Goal: Task Accomplishment & Management: Manage account settings

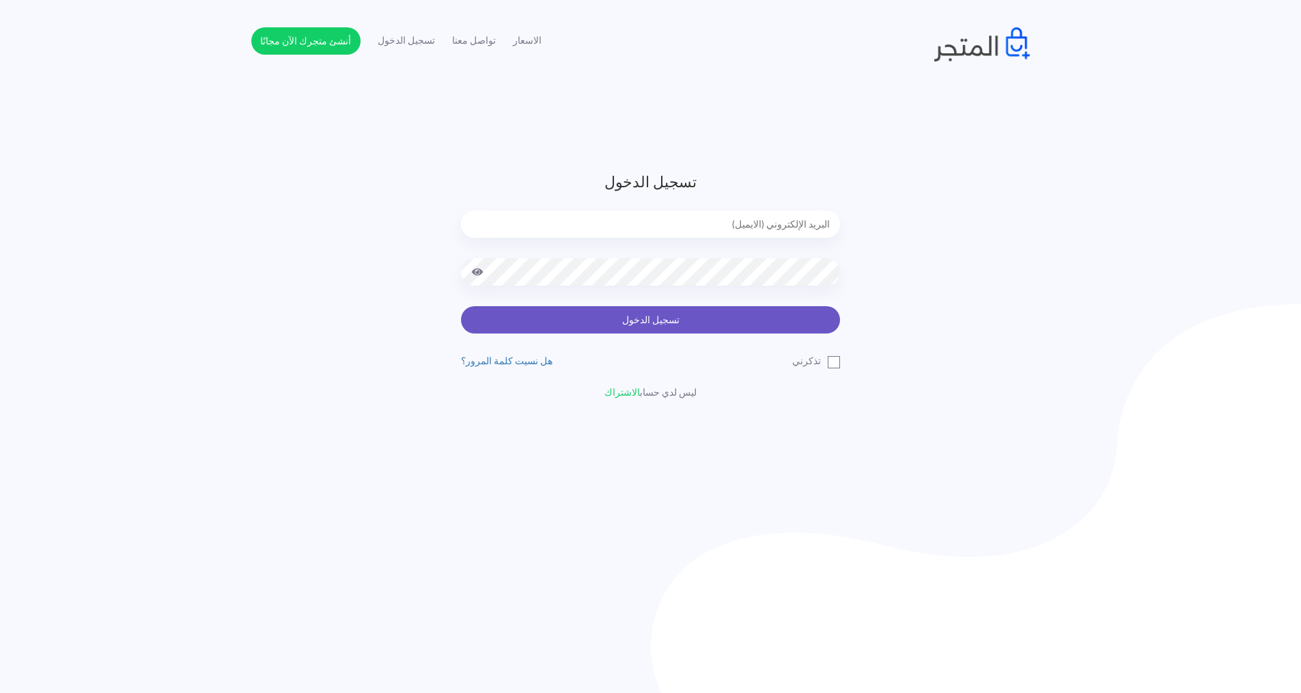
type input "[EMAIL_ADDRESS][DOMAIN_NAME]"
click at [627, 324] on button "تسجيل الدخول" at bounding box center [650, 319] width 379 height 27
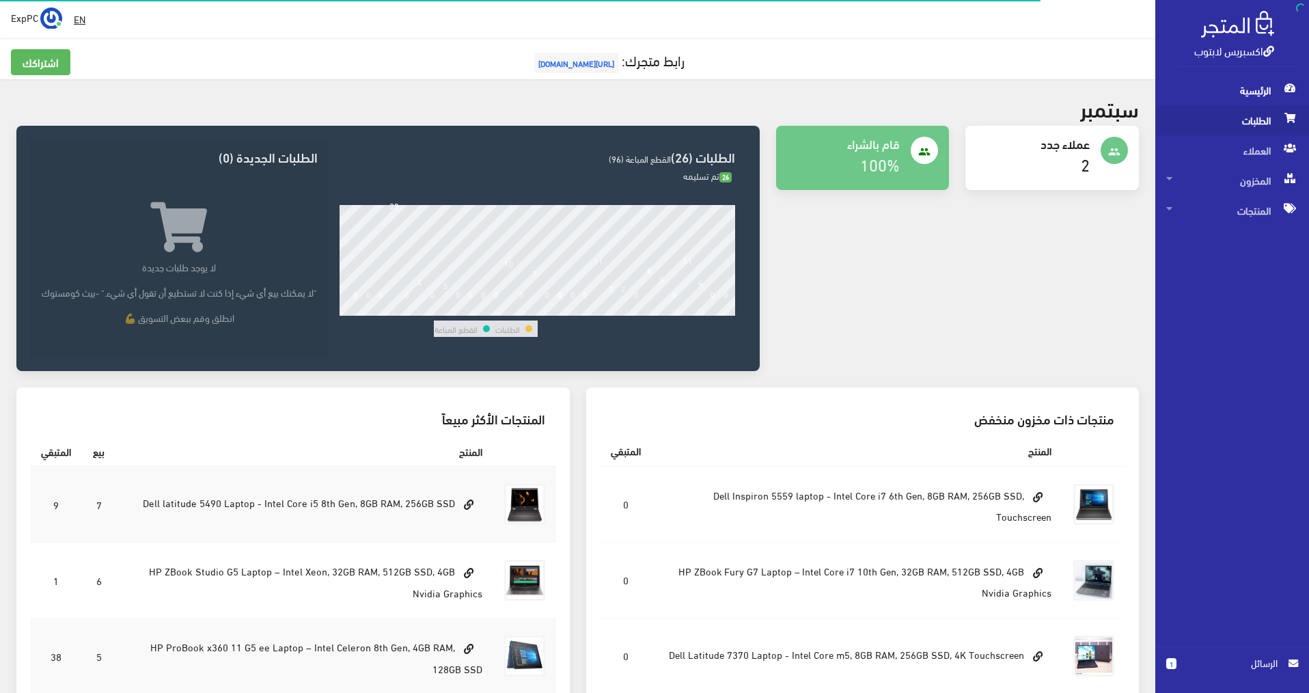
click at [1262, 113] on span "الطلبات" at bounding box center [1232, 120] width 132 height 30
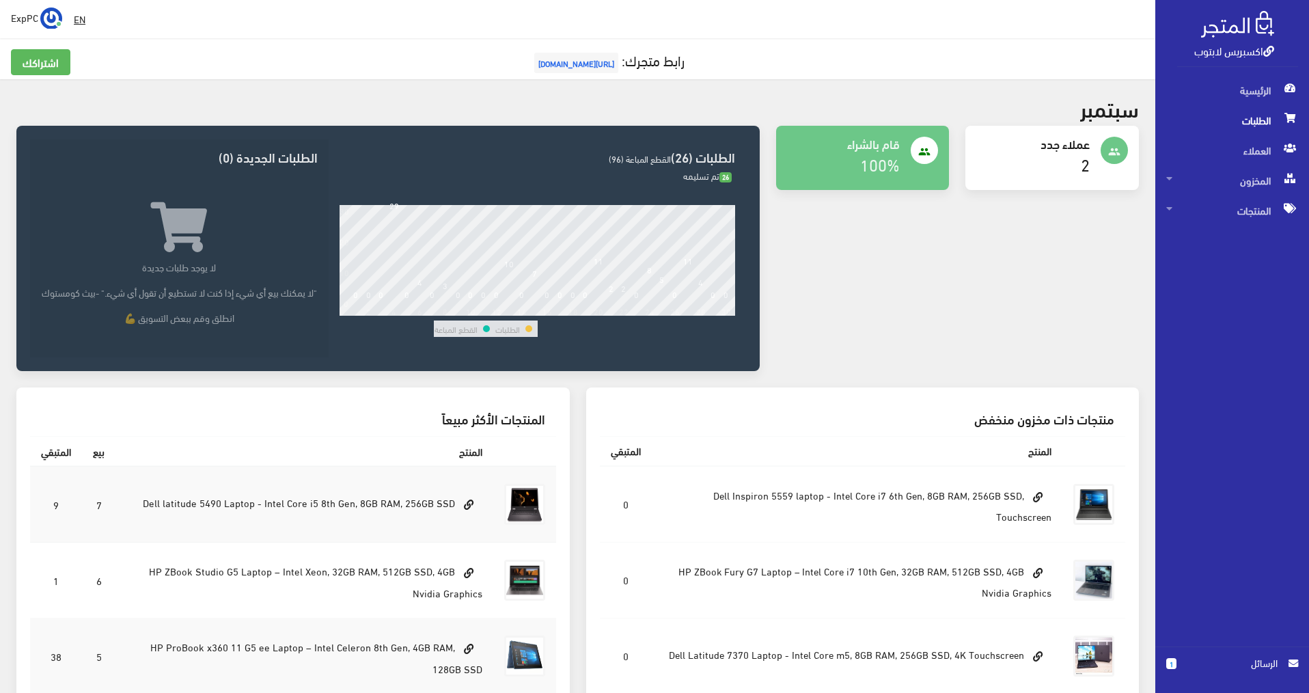
click at [1256, 115] on span "الطلبات" at bounding box center [1232, 120] width 132 height 30
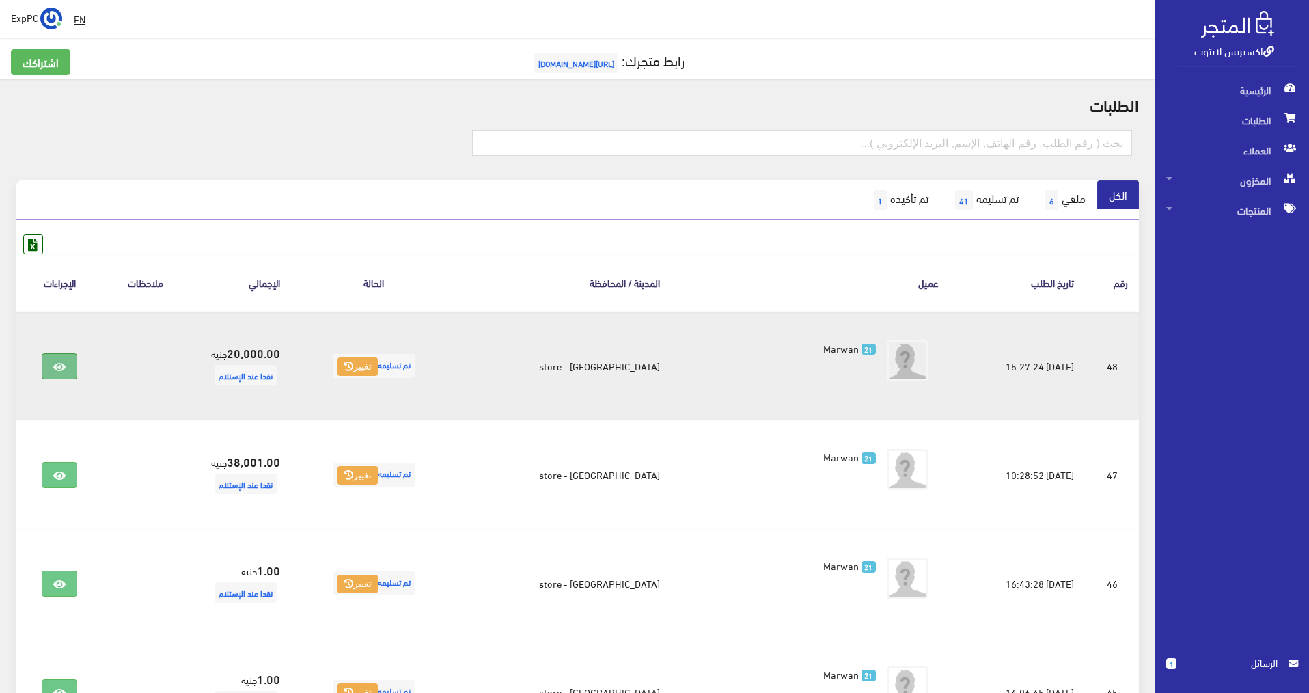
click at [64, 369] on icon at bounding box center [59, 366] width 12 height 11
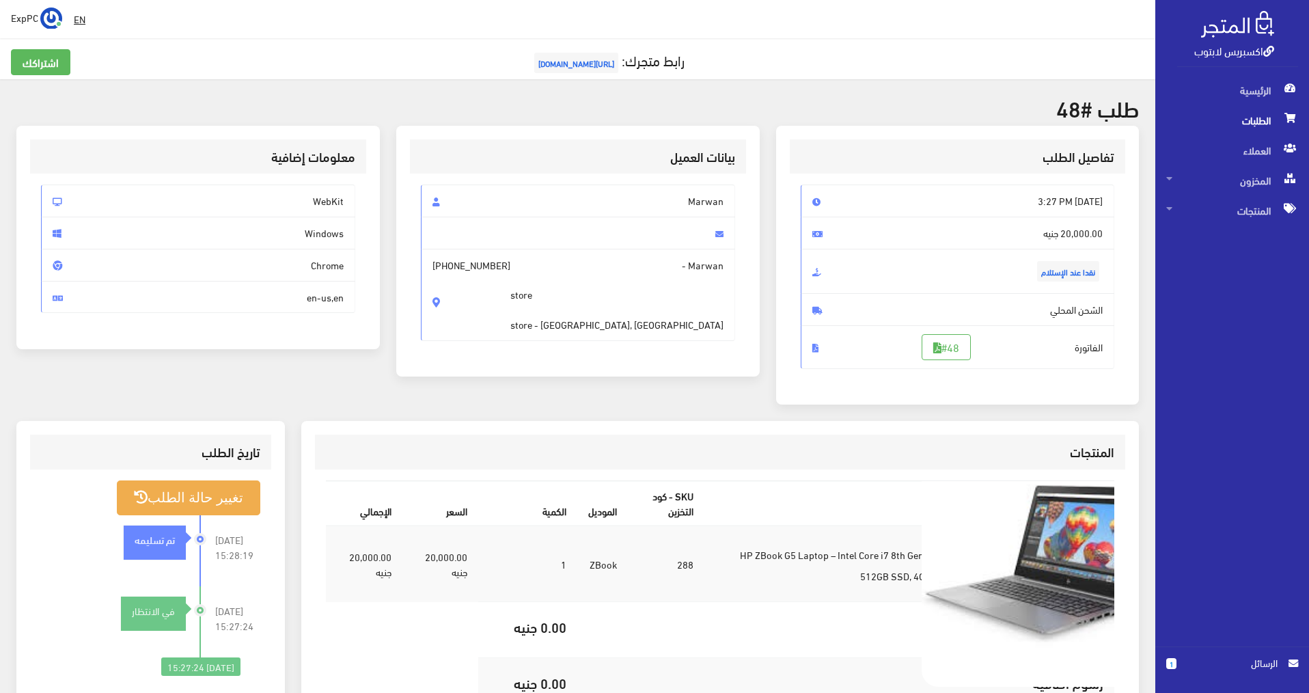
click at [1030, 569] on img at bounding box center [1044, 564] width 246 height 246
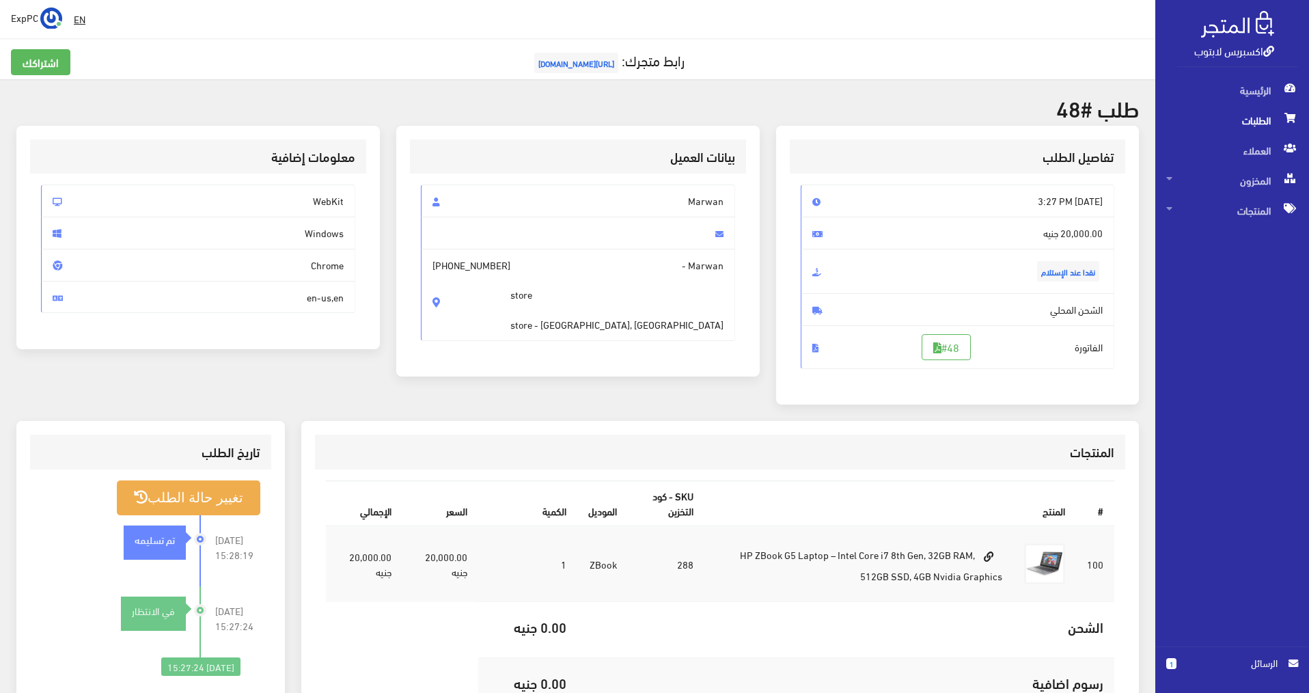
click at [810, 574] on td "HP ZBook G5 Laptop – Intel Core i7 8th Gen, 32GB RAM, 512GB SSD, 4GB Nvidia Gra…" at bounding box center [858, 563] width 309 height 77
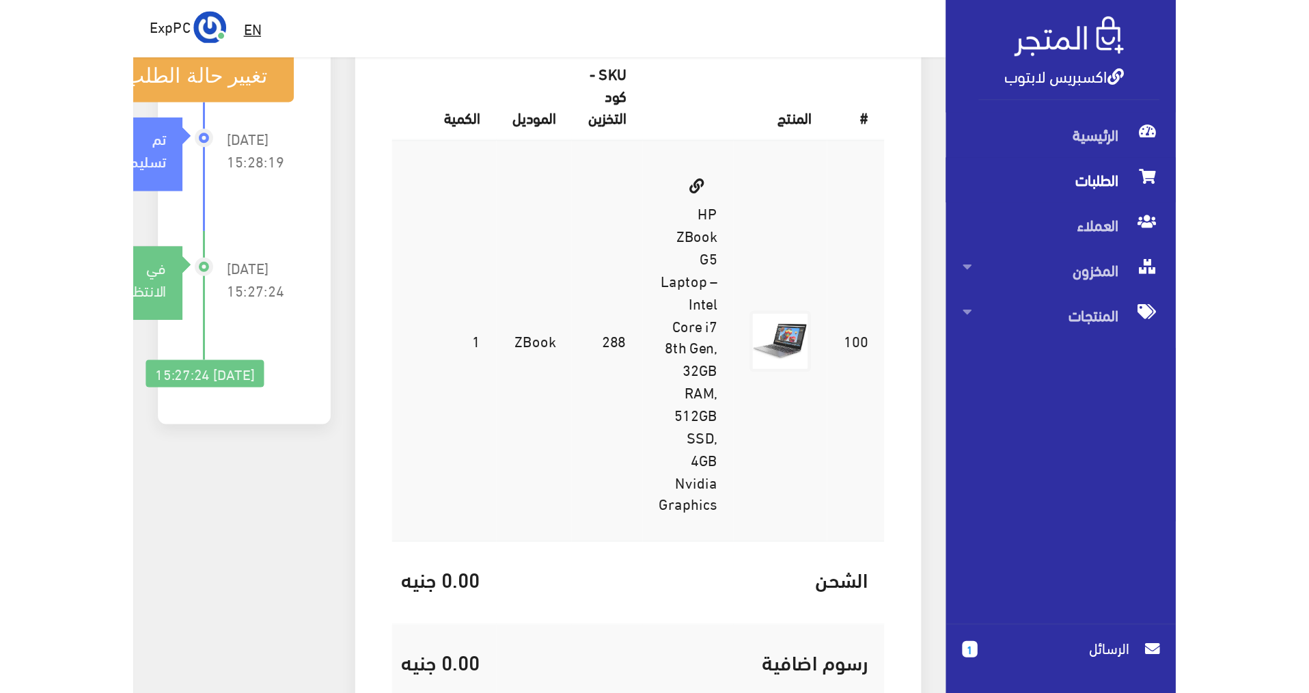
scroll to position [202, 0]
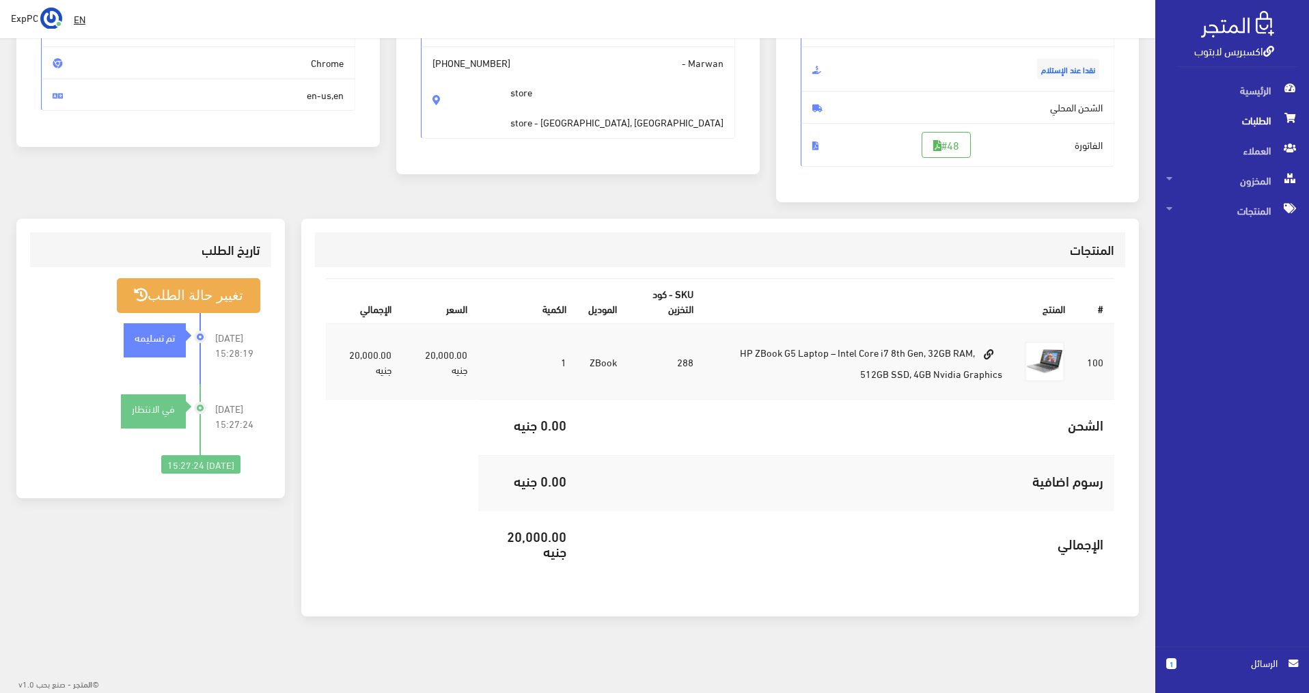
click at [1247, 114] on span "الطلبات" at bounding box center [1232, 120] width 132 height 30
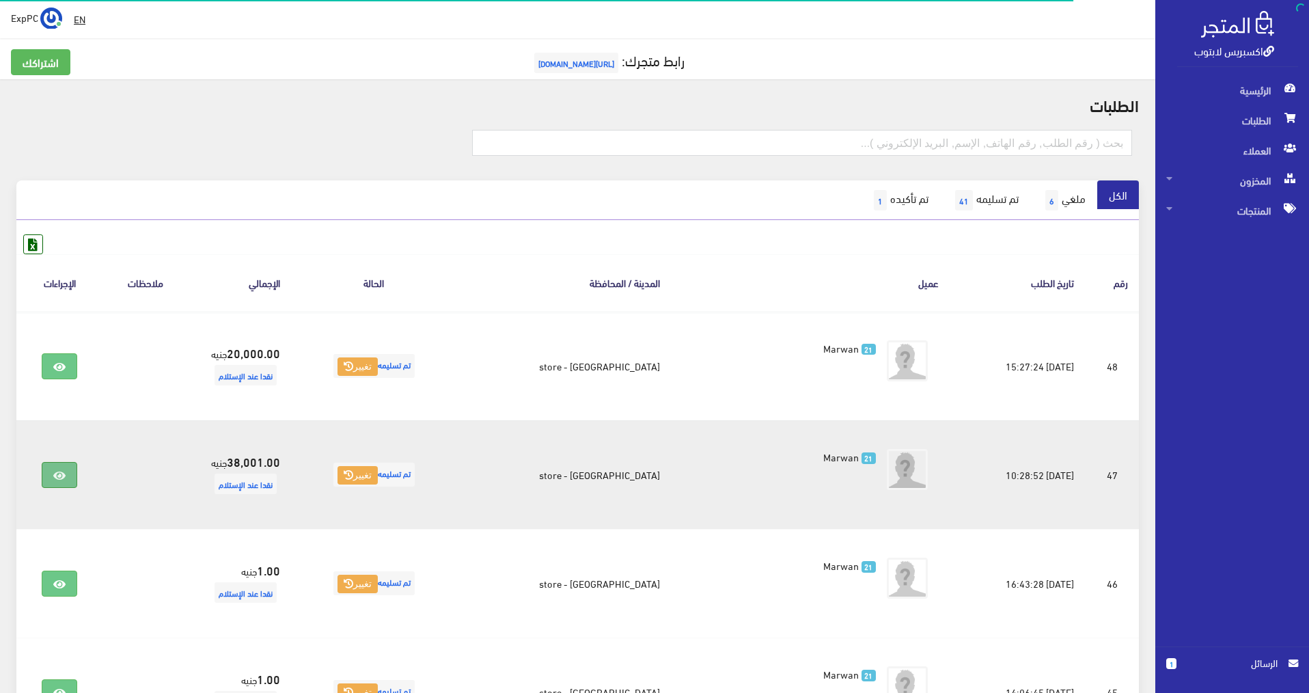
click at [66, 473] on icon at bounding box center [59, 475] width 12 height 11
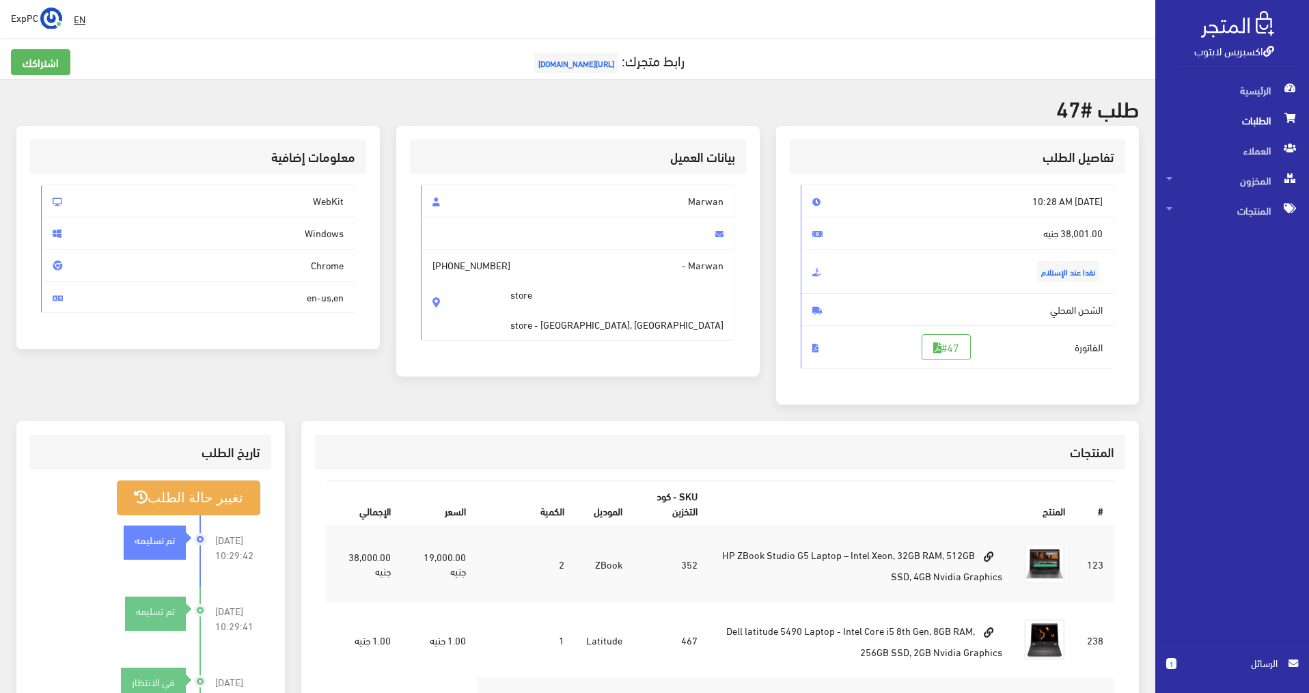
click at [828, 557] on td "HP ZBook Studio G5 Laptop – Intel Xeon, 32GB RAM, 512GB SSD, 4GB Nvidia Graphics" at bounding box center [860, 563] width 305 height 77
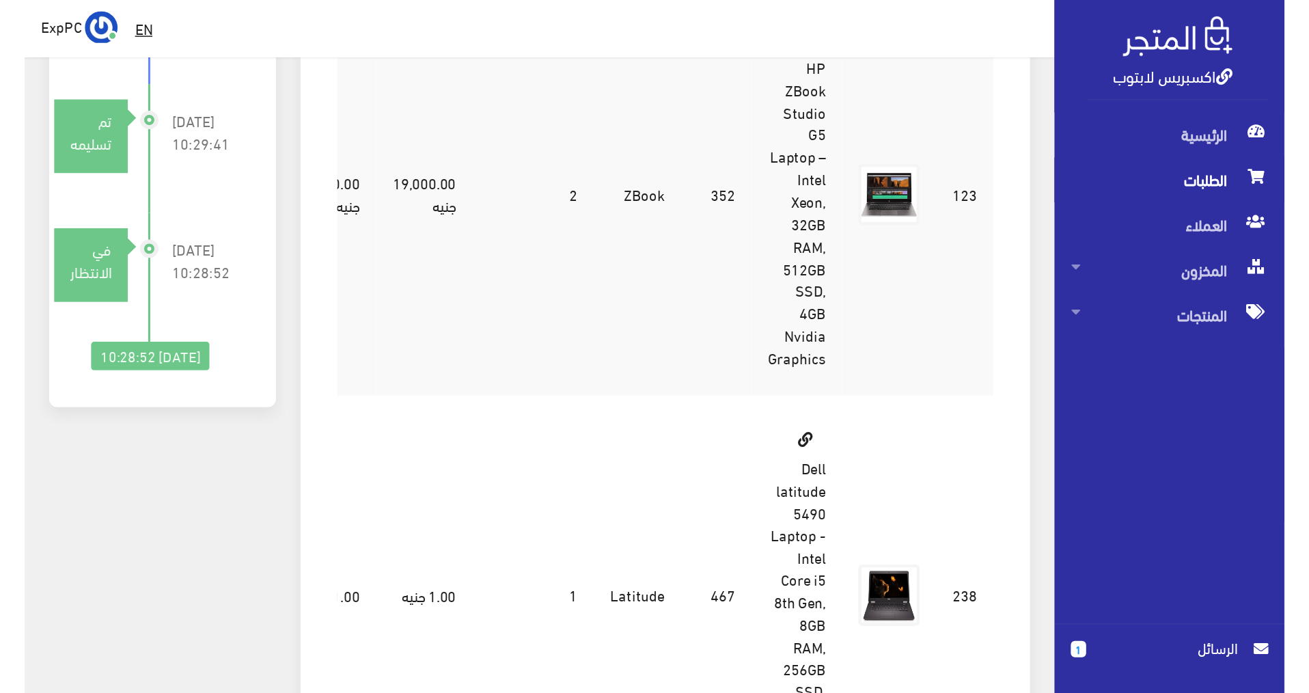
scroll to position [278, 0]
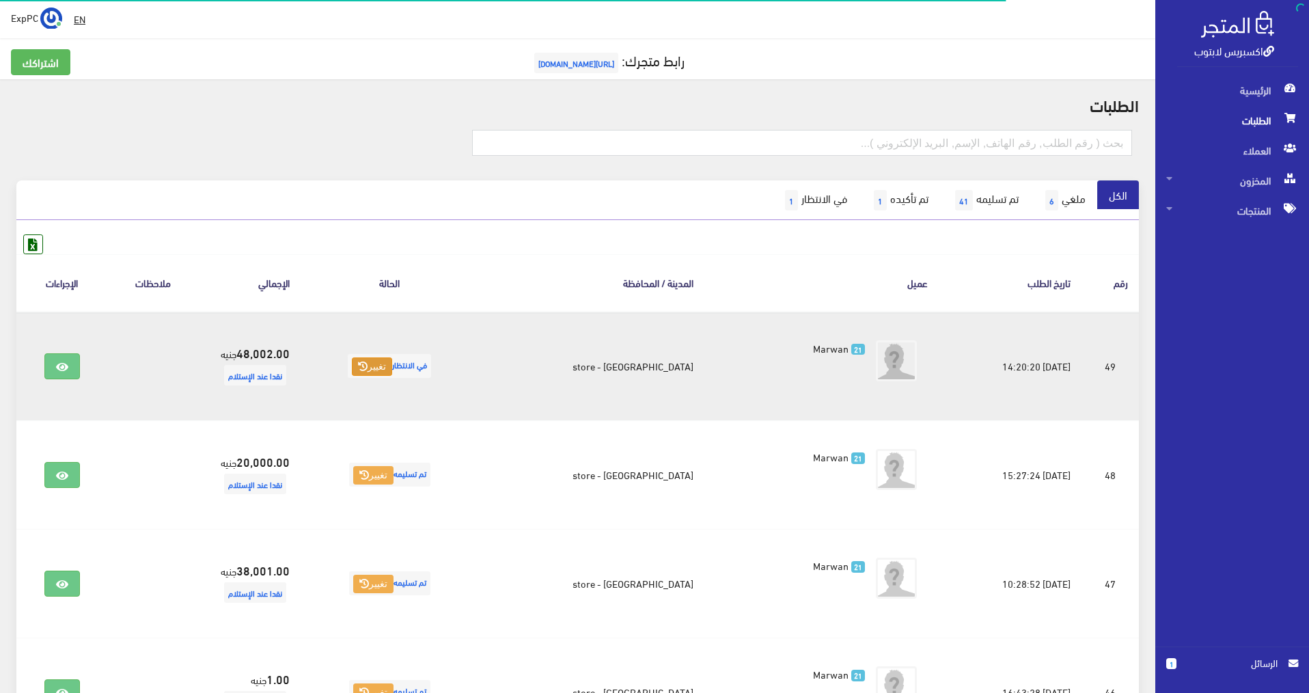
click at [367, 366] on icon at bounding box center [363, 366] width 10 height 10
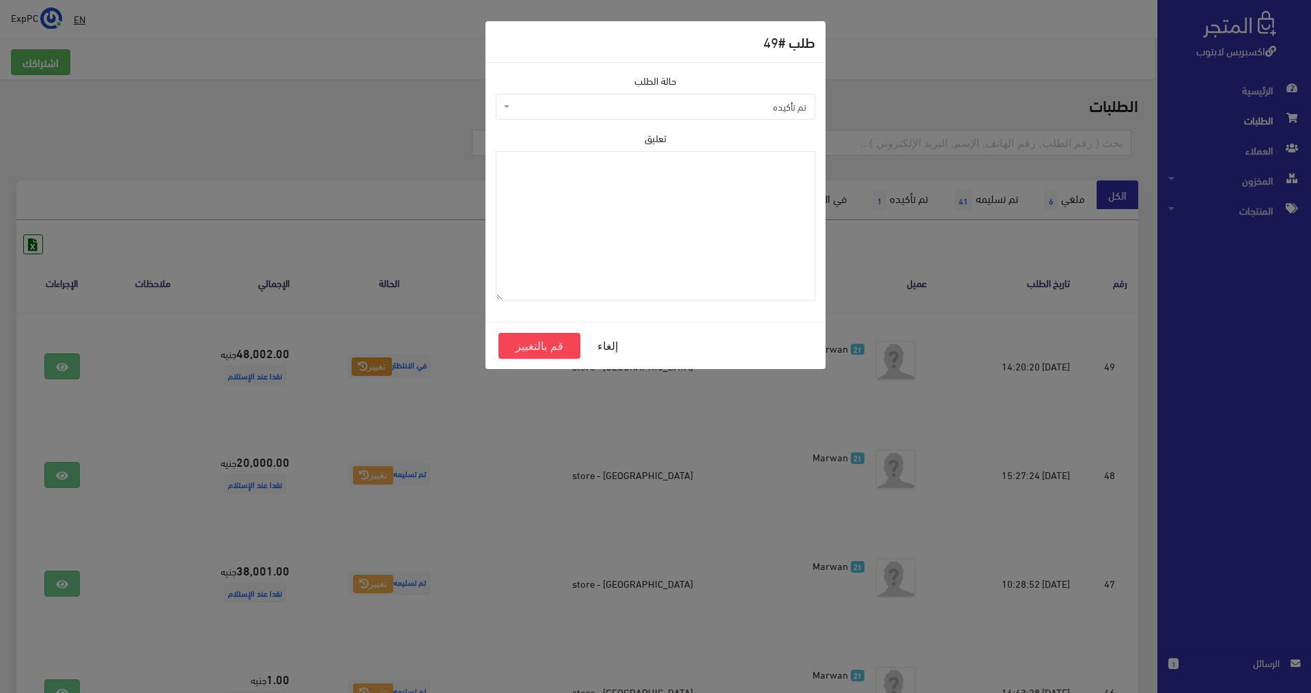
click at [748, 107] on span "تم تأكيده" at bounding box center [660, 107] width 294 height 14
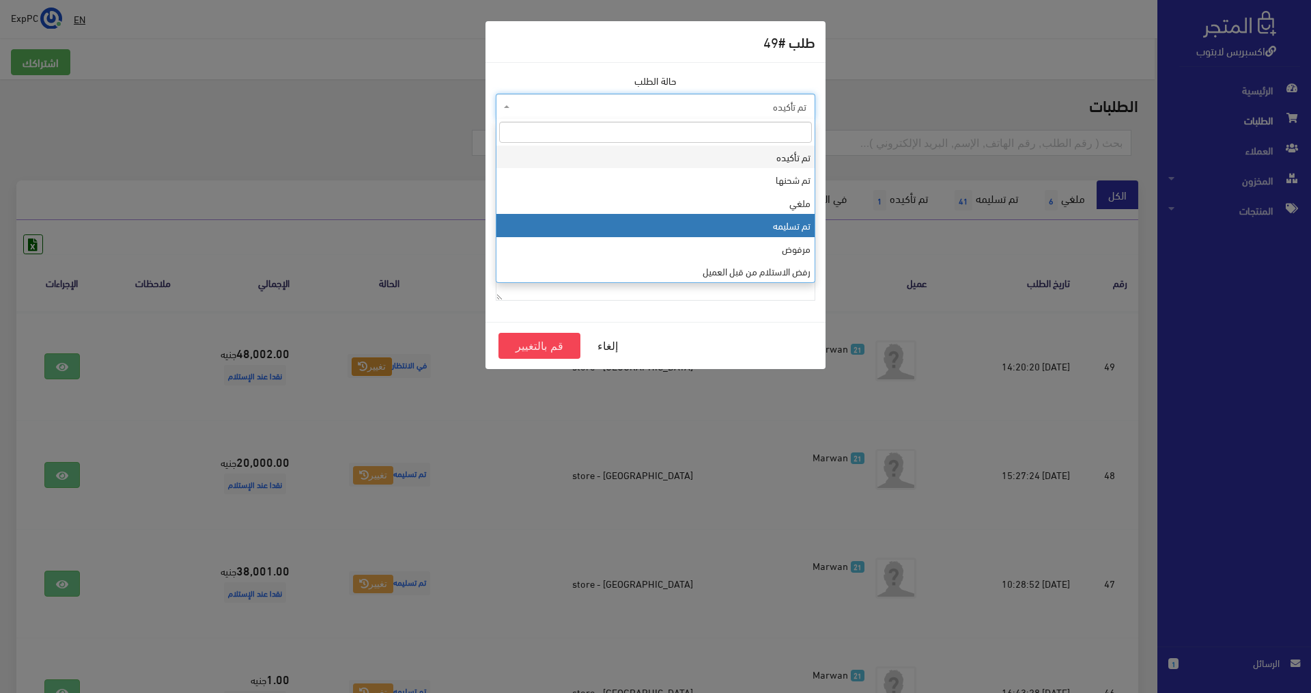
select select "4"
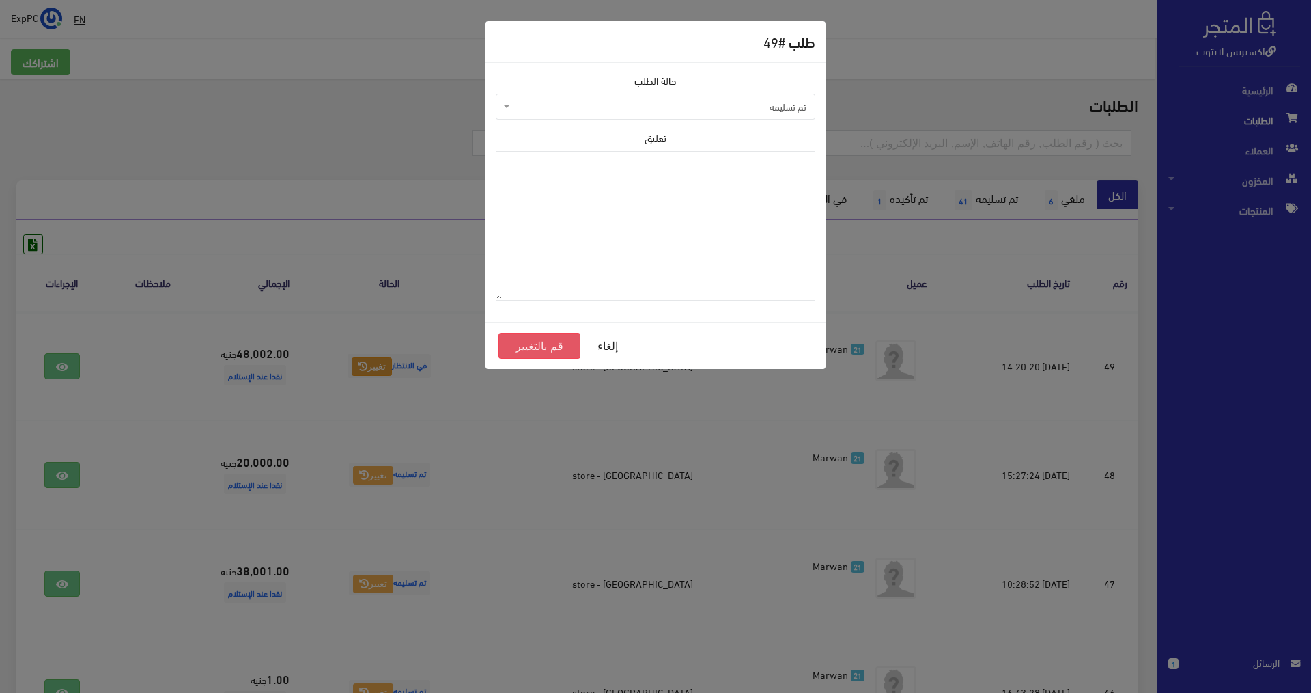
click at [529, 349] on button "قم بالتغيير" at bounding box center [540, 346] width 82 height 26
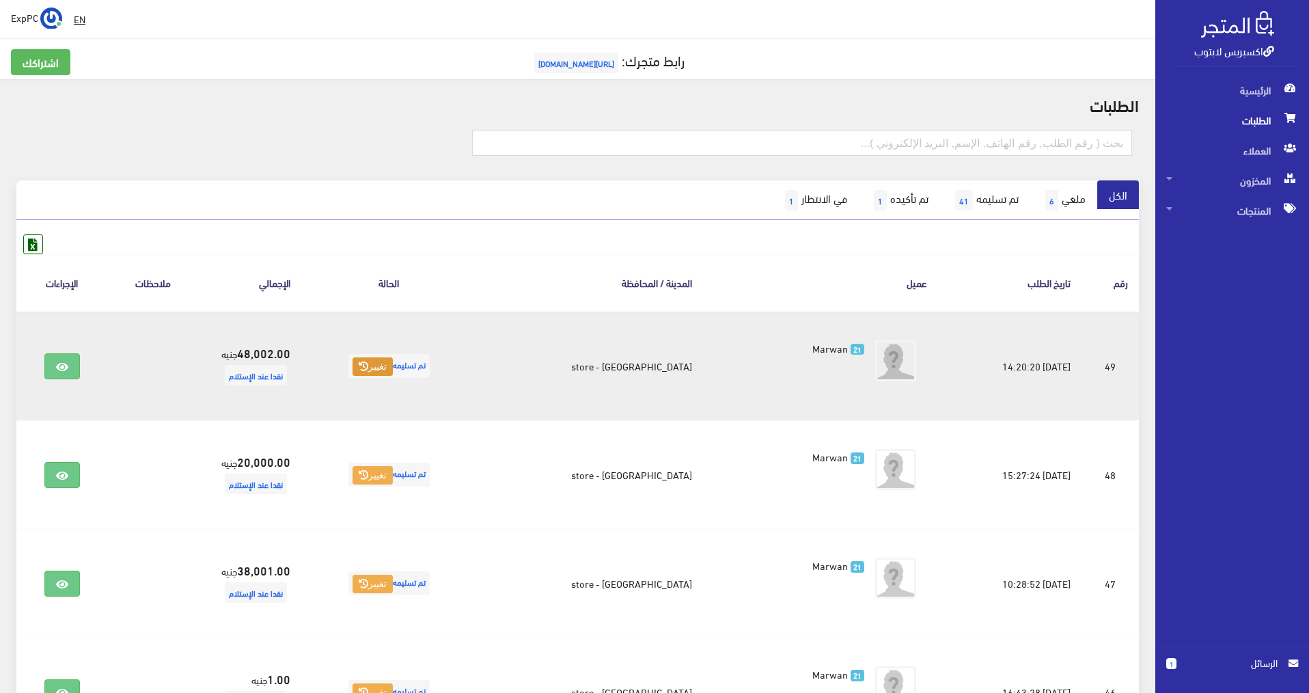
click at [390, 360] on button "تغيير" at bounding box center [372, 366] width 40 height 19
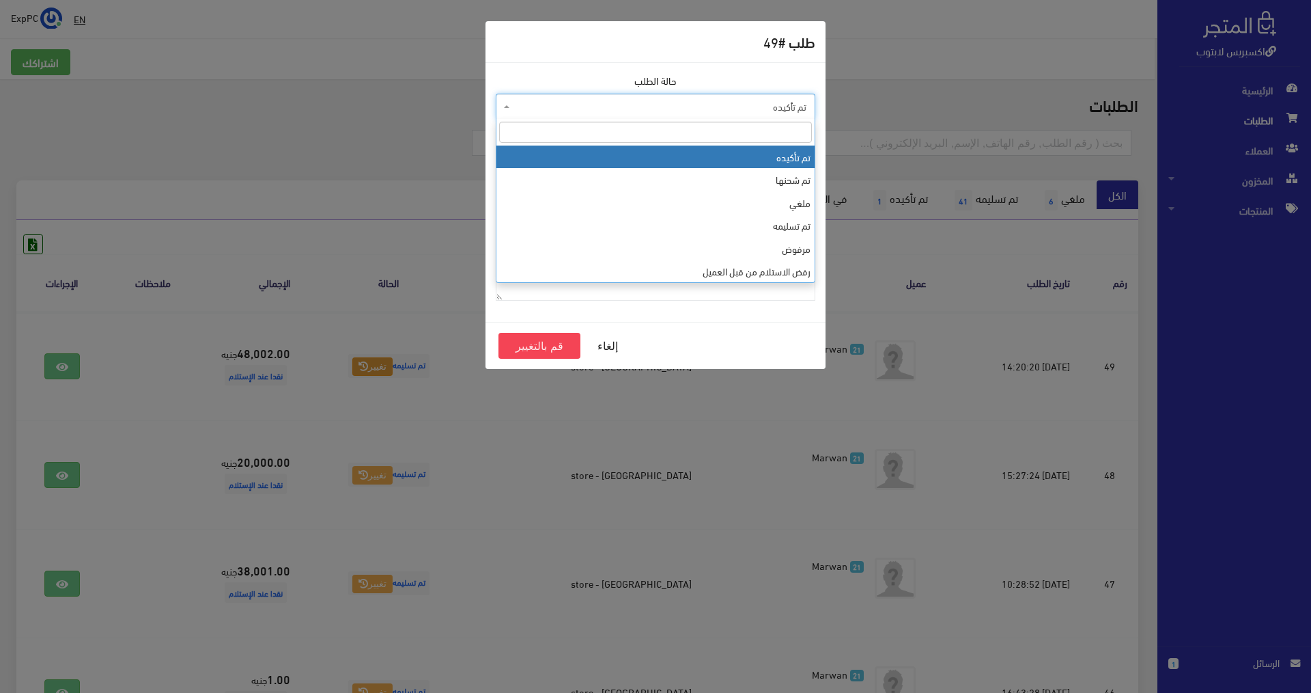
click at [671, 109] on span "تم تأكيده" at bounding box center [660, 107] width 294 height 14
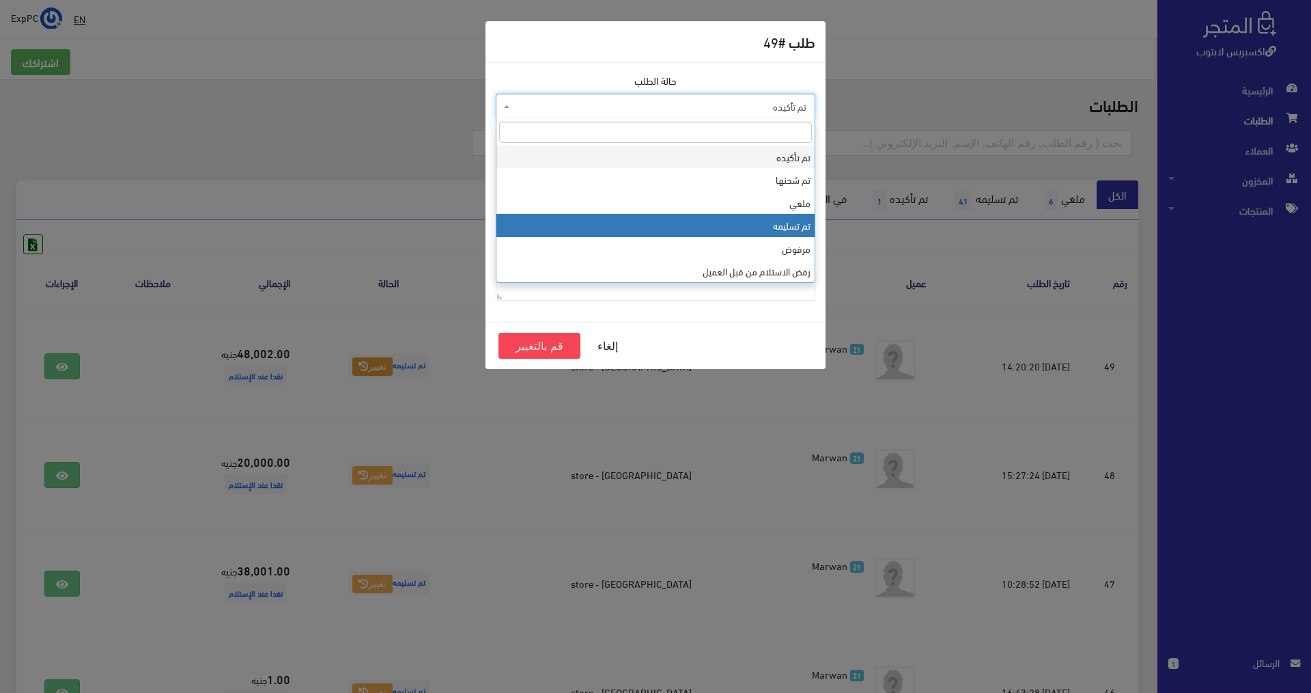
select select "4"
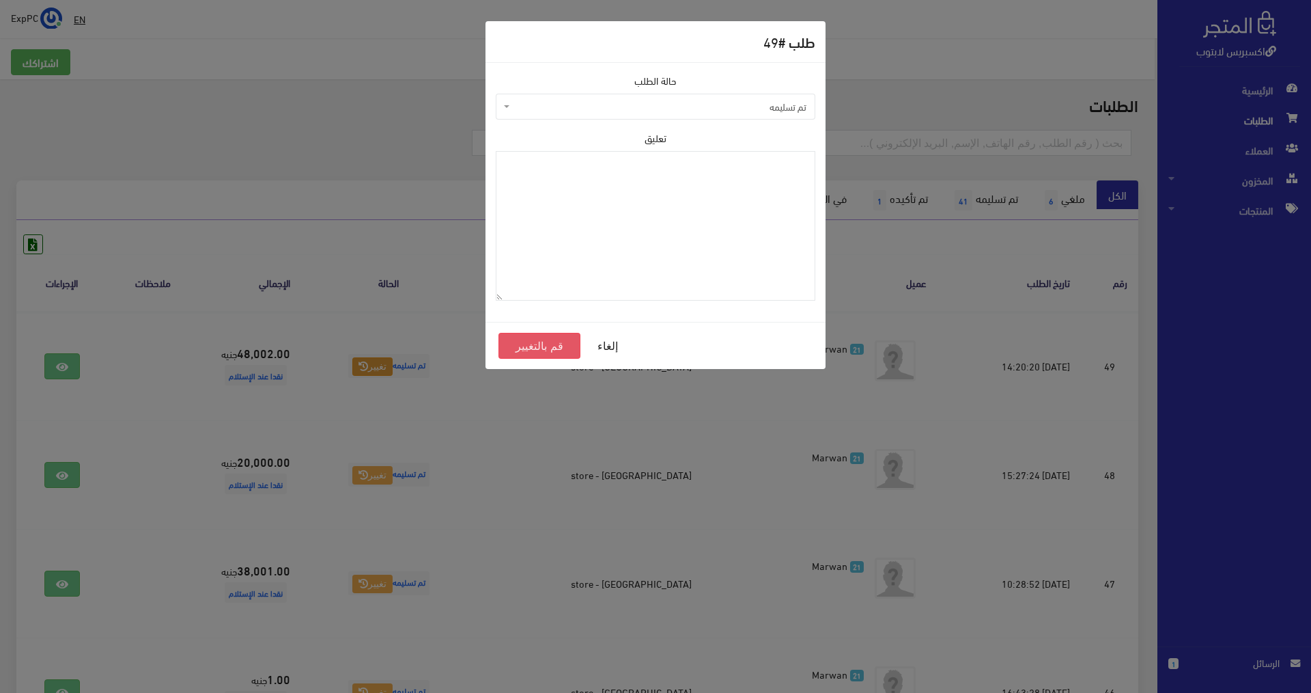
click at [542, 340] on button "قم بالتغيير" at bounding box center [540, 346] width 82 height 26
